Goal: Entertainment & Leisure: Consume media (video, audio)

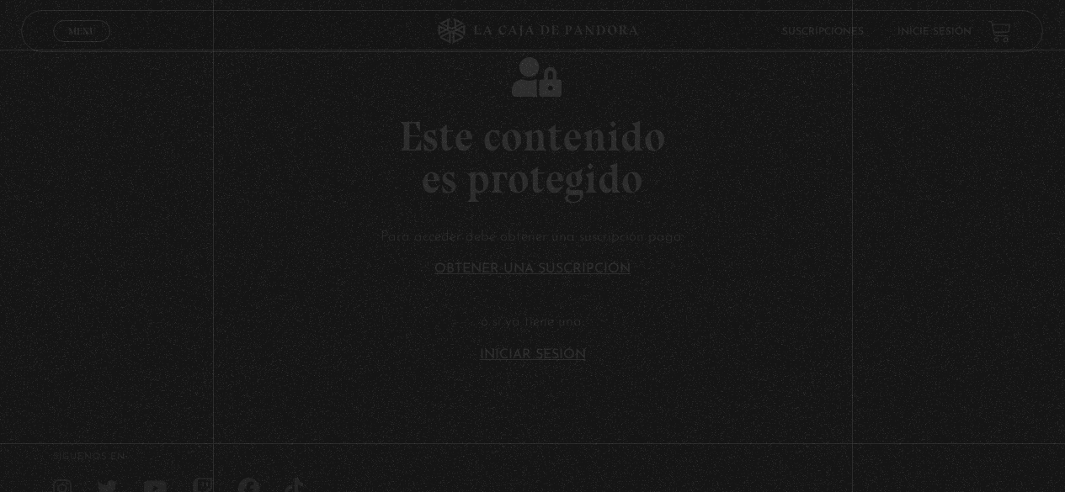
scroll to position [160, 0]
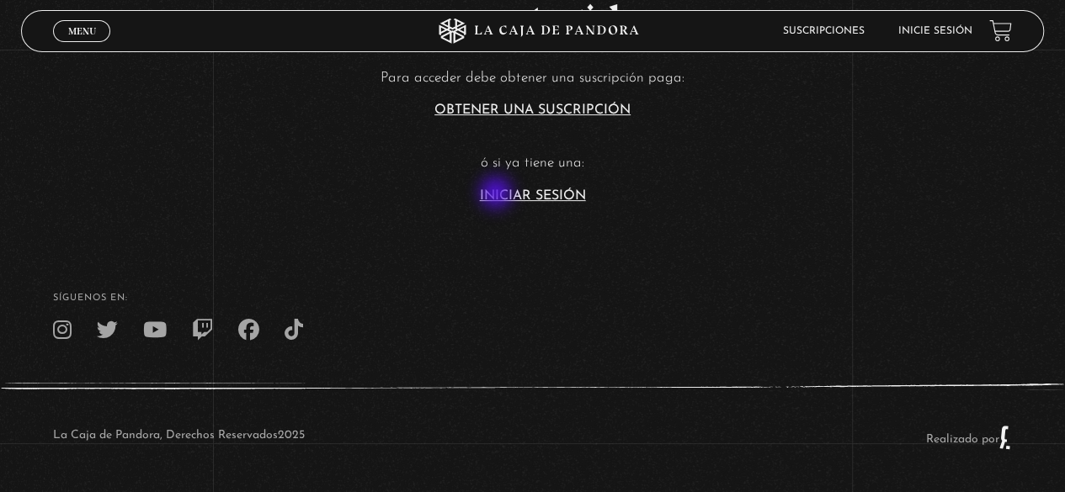
click at [498, 194] on link "Iniciar Sesión" at bounding box center [533, 195] width 106 height 13
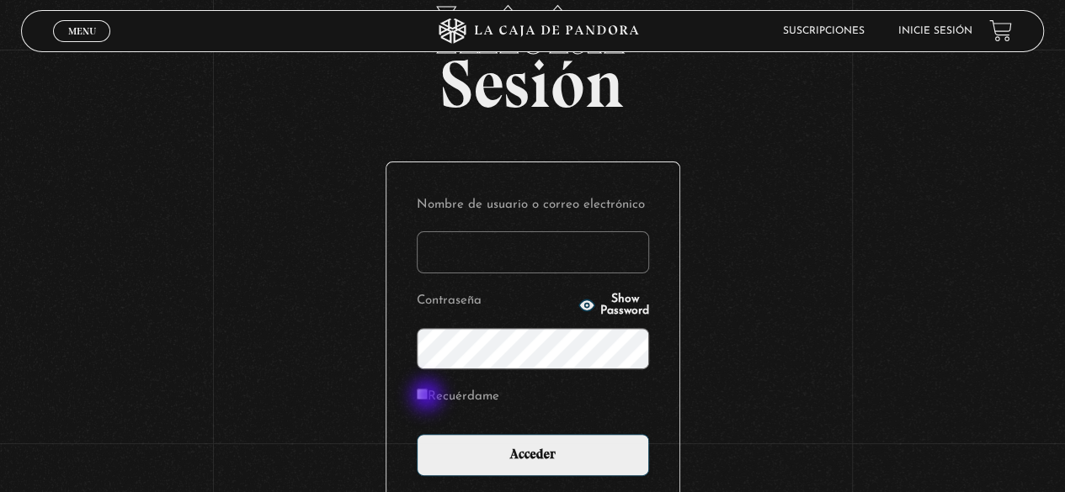
type input "[EMAIL_ADDRESS][DOMAIN_NAME]"
click at [428, 397] on input "Recuérdame" at bounding box center [422, 394] width 11 height 11
checkbox input "true"
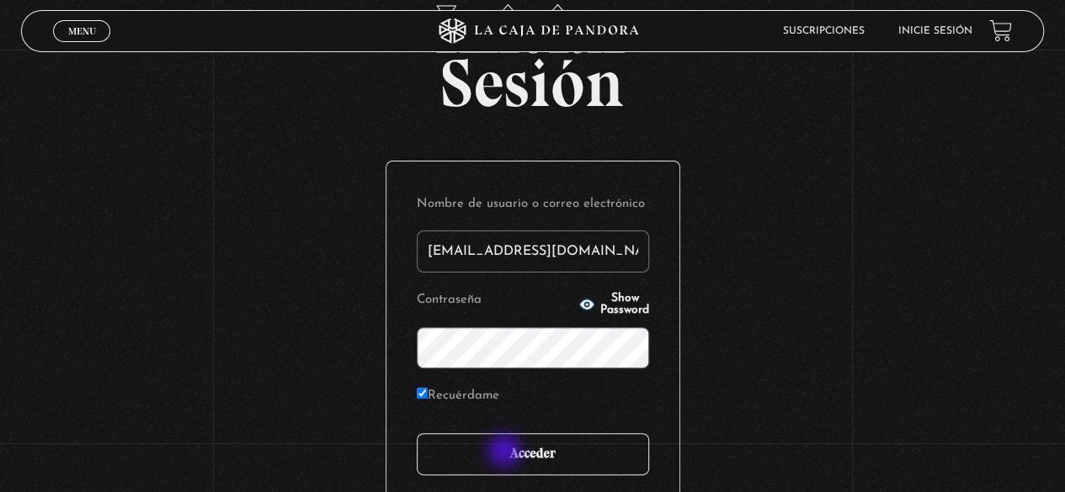
click at [508, 454] on input "Acceder" at bounding box center [533, 455] width 232 height 42
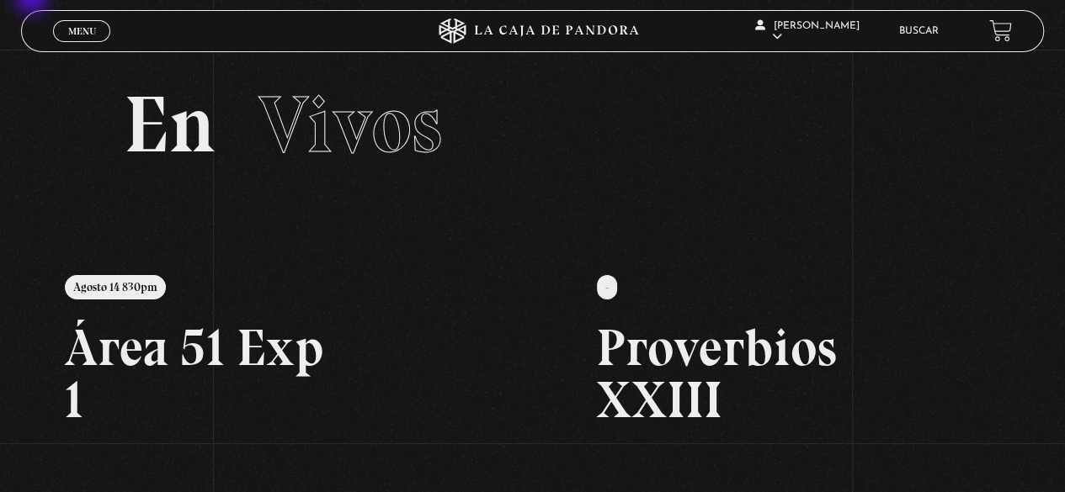
scroll to position [6, 0]
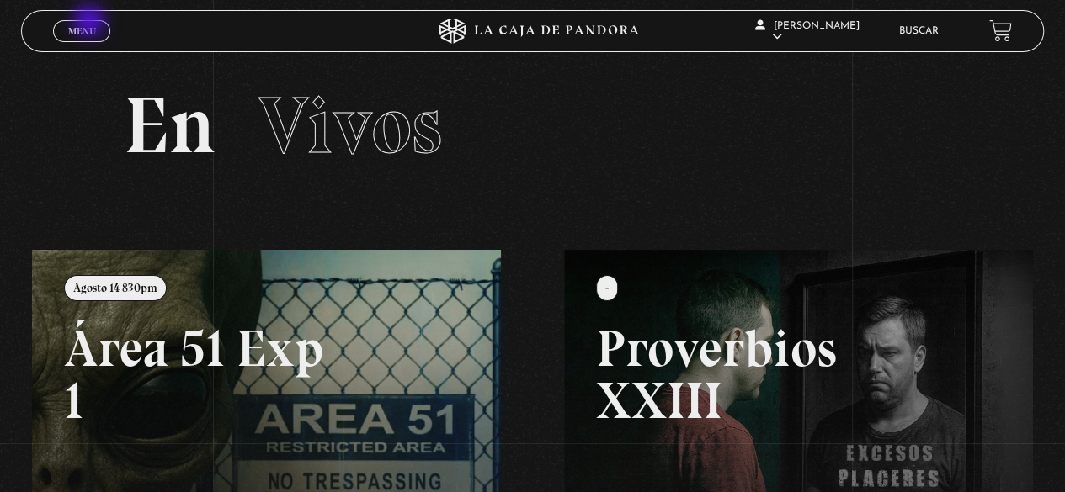
click at [91, 23] on link "Menu Cerrar" at bounding box center [81, 31] width 57 height 22
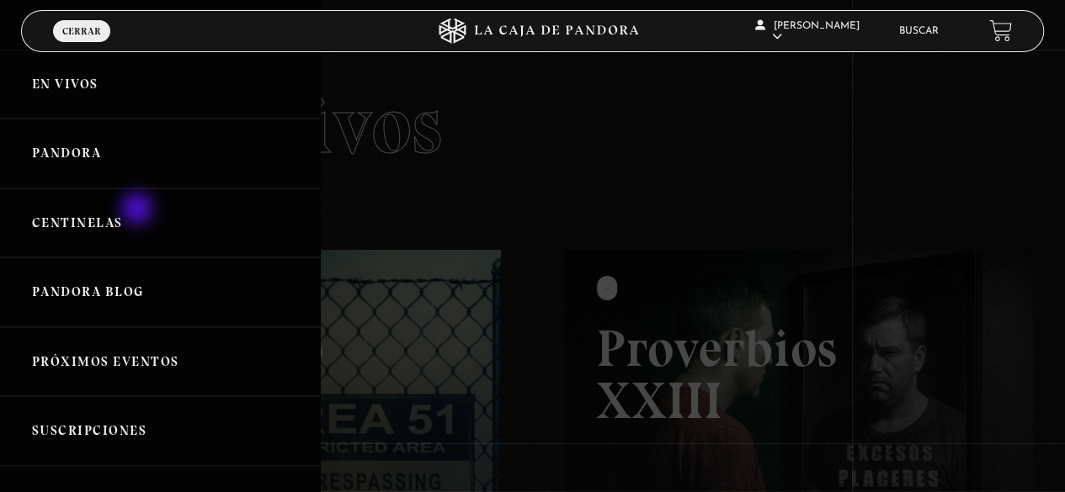
click at [139, 214] on link "Centinelas" at bounding box center [160, 224] width 320 height 70
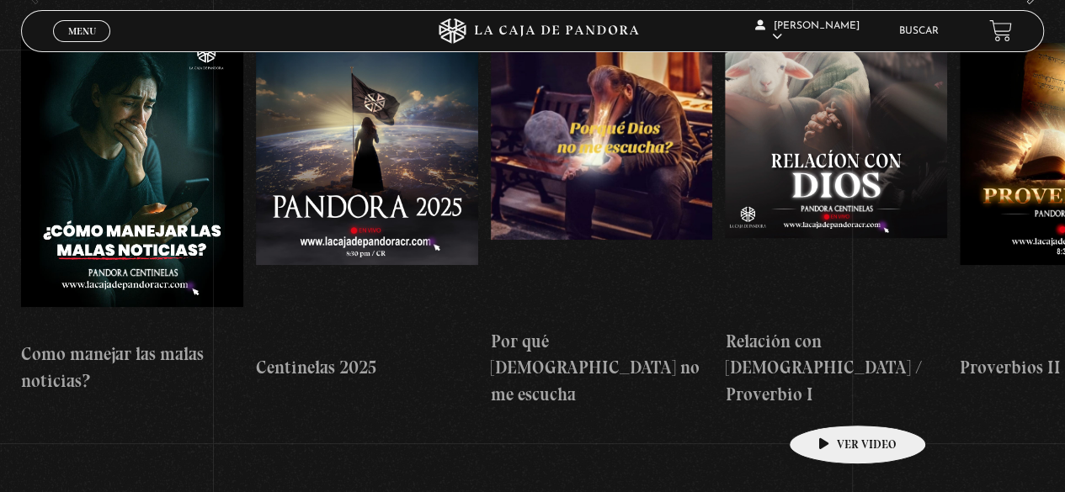
scroll to position [84, 0]
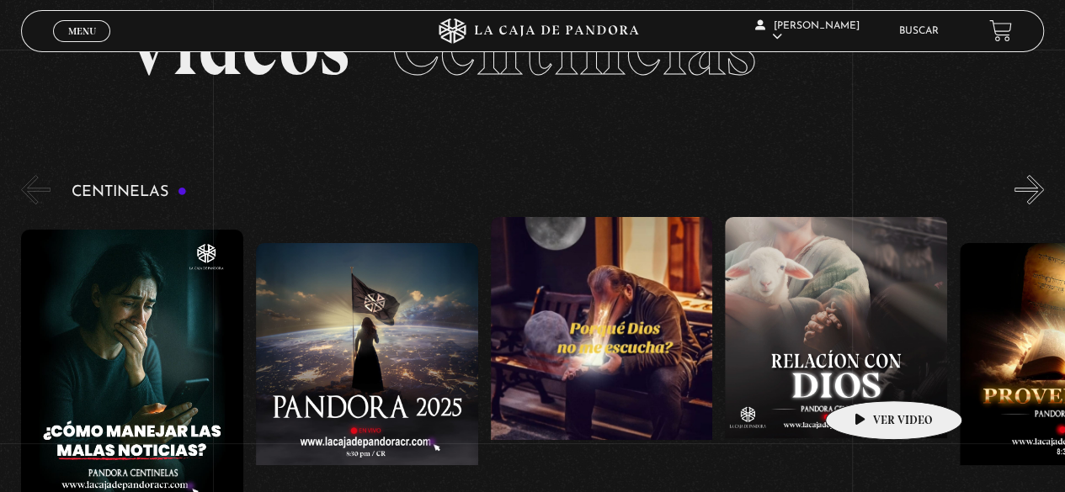
drag, startPoint x: 896, startPoint y: 366, endPoint x: 485, endPoint y: 391, distance: 411.6
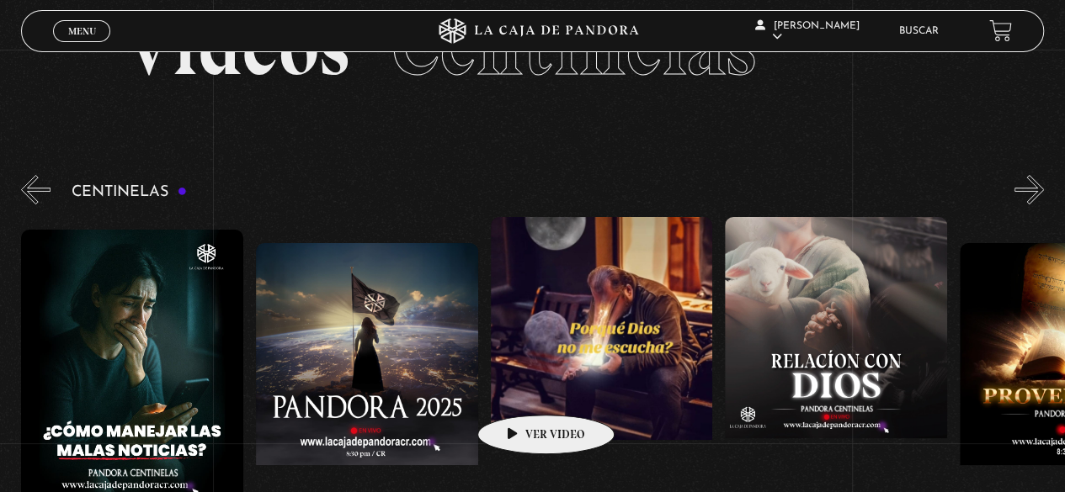
scroll to position [0, 2054]
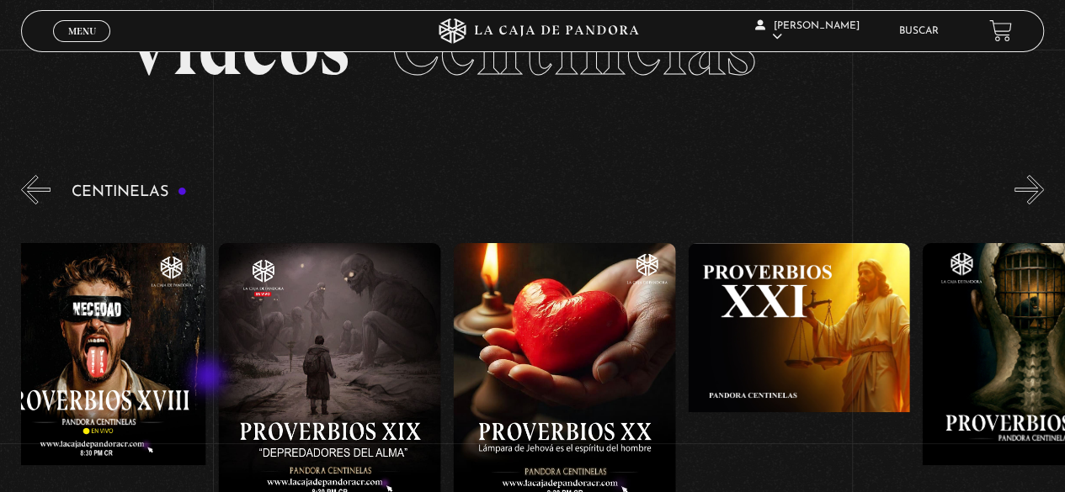
drag, startPoint x: 925, startPoint y: 360, endPoint x: 191, endPoint y: 374, distance: 734.2
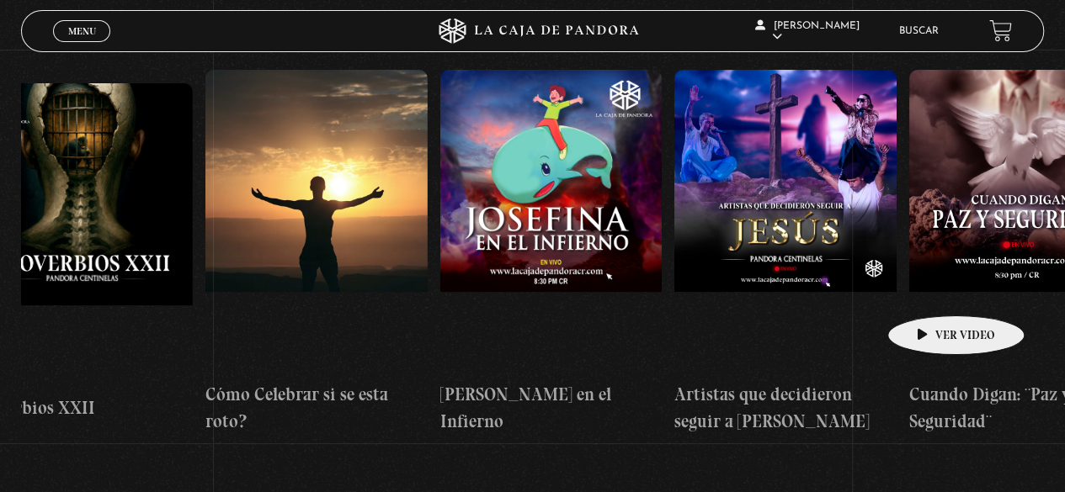
scroll to position [242, 0]
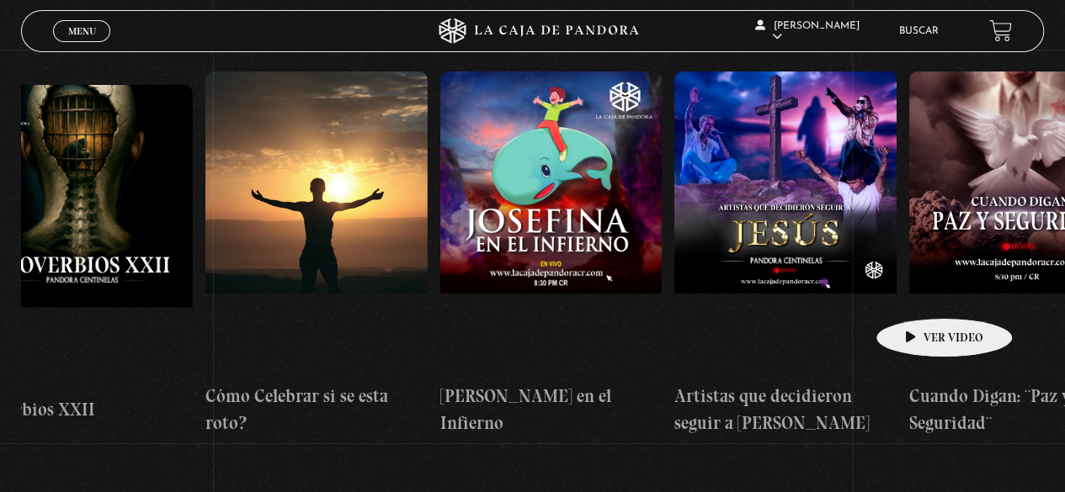
drag, startPoint x: 929, startPoint y: 290, endPoint x: 315, endPoint y: 326, distance: 615.6
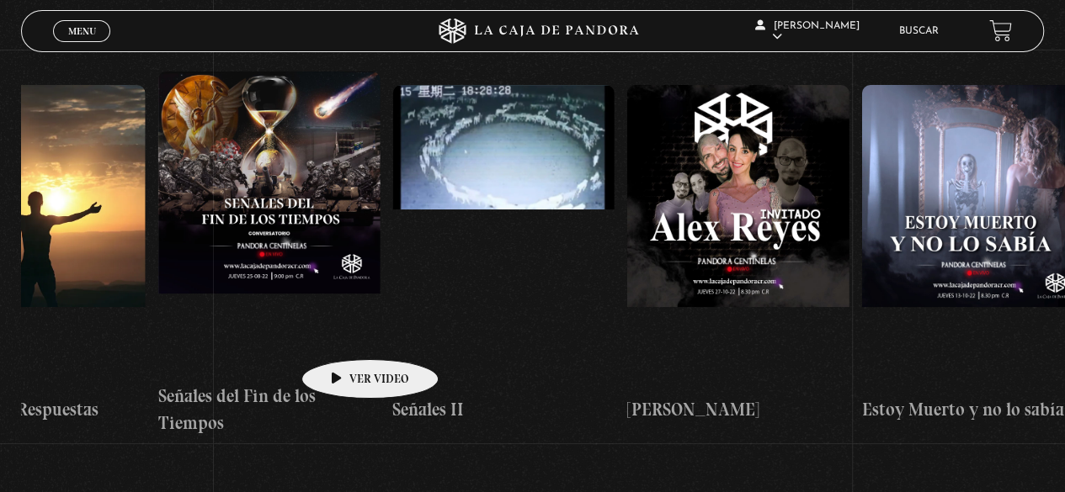
drag, startPoint x: 845, startPoint y: 306, endPoint x: 339, endPoint y: 333, distance: 506.7
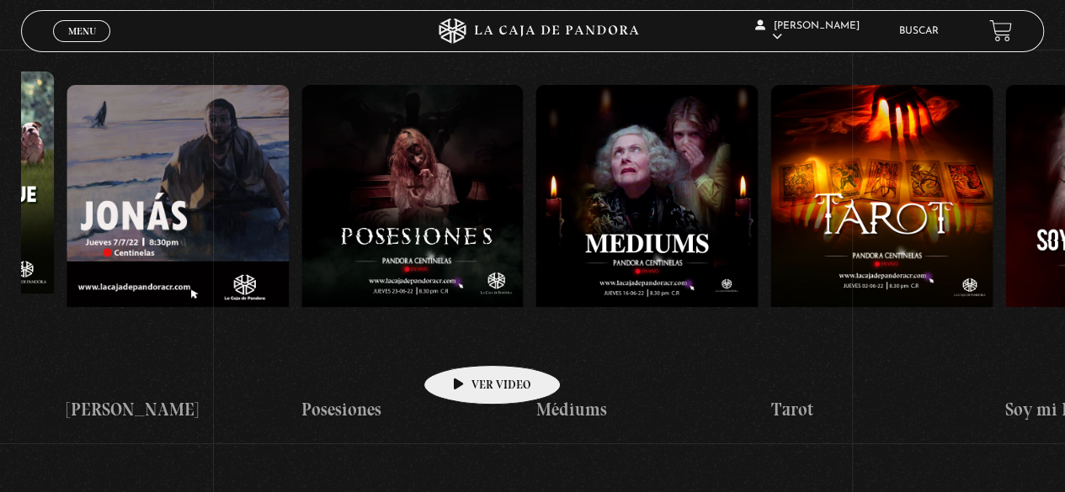
scroll to position [0, 13814]
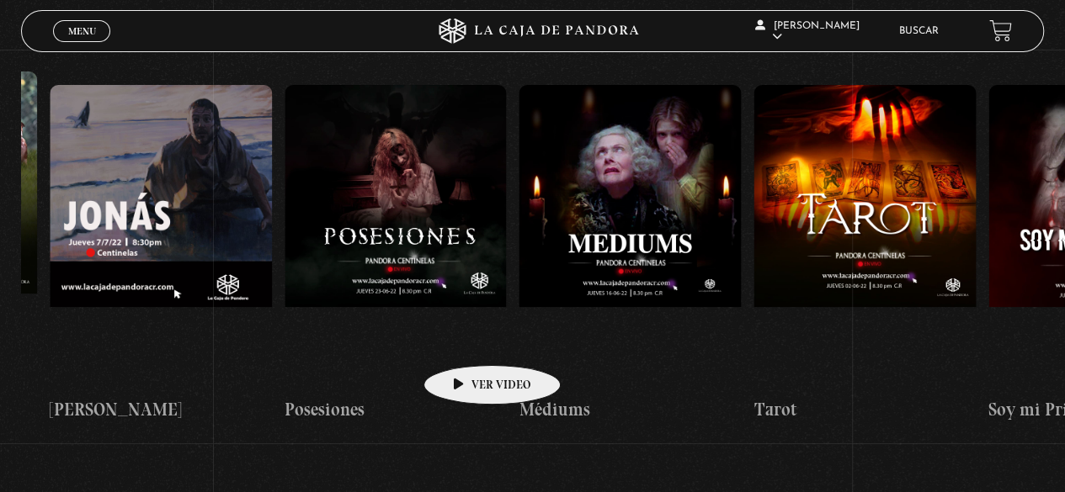
drag, startPoint x: 901, startPoint y: 289, endPoint x: 463, endPoint y: 340, distance: 440.8
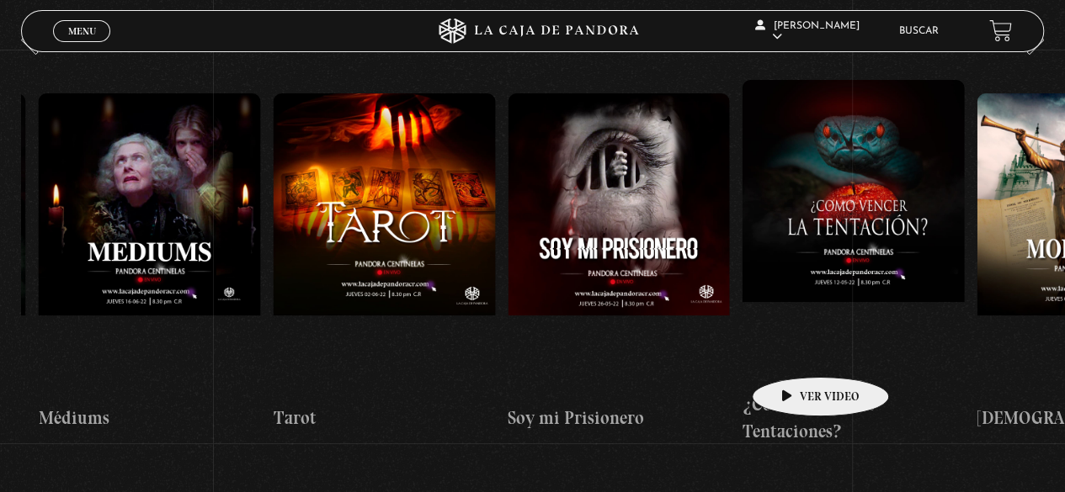
scroll to position [0, 14317]
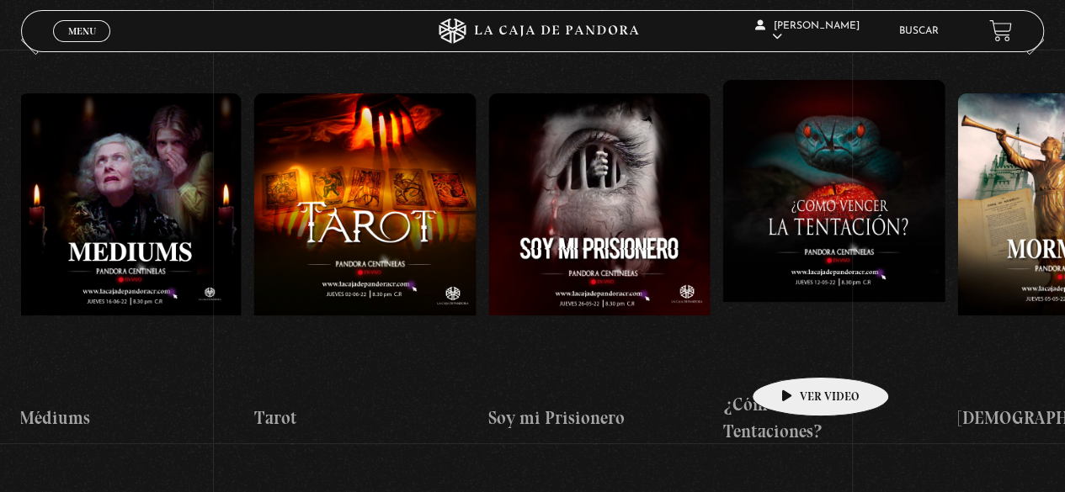
drag, startPoint x: 891, startPoint y: 331, endPoint x: 791, endPoint y: 352, distance: 101.5
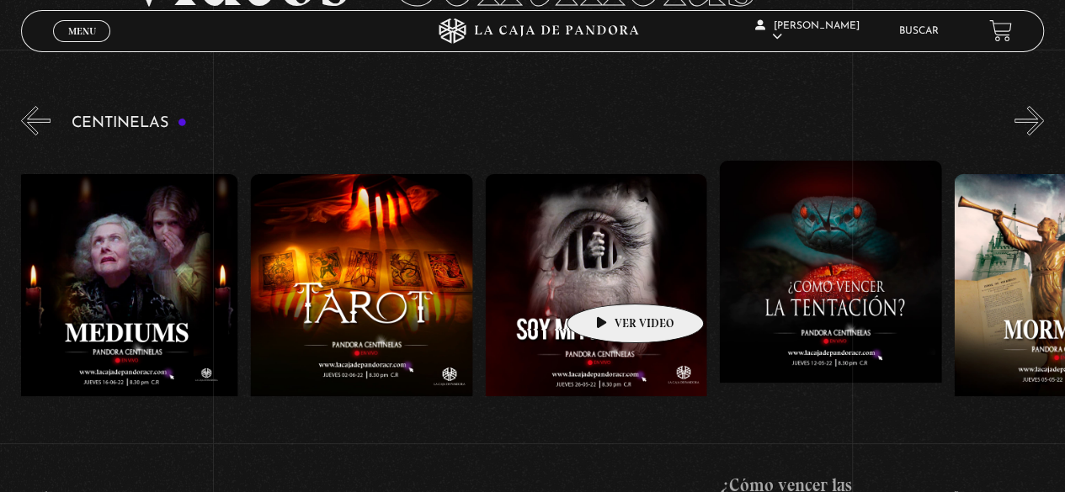
click at [609, 279] on figure at bounding box center [596, 325] width 222 height 303
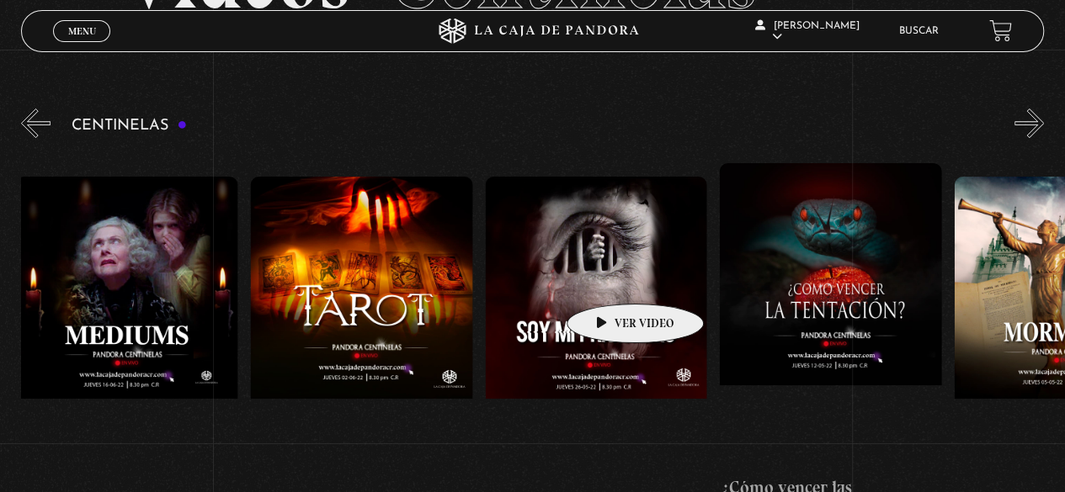
scroll to position [150, 0]
